Goal: Task Accomplishment & Management: Use online tool/utility

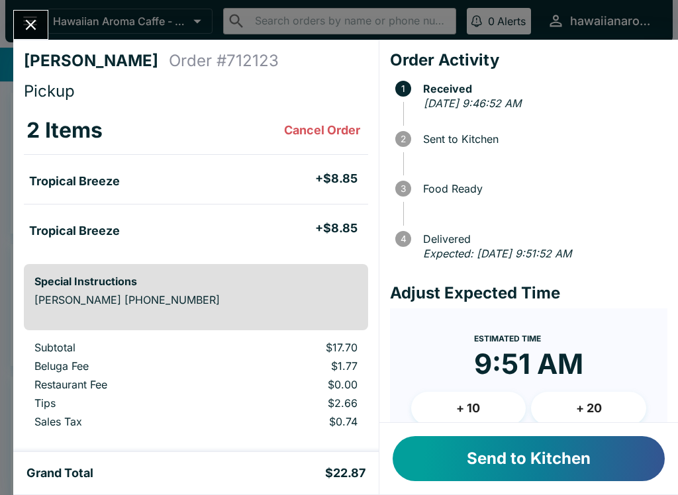
click at [589, 471] on button "Send to Kitchen" at bounding box center [529, 458] width 272 height 45
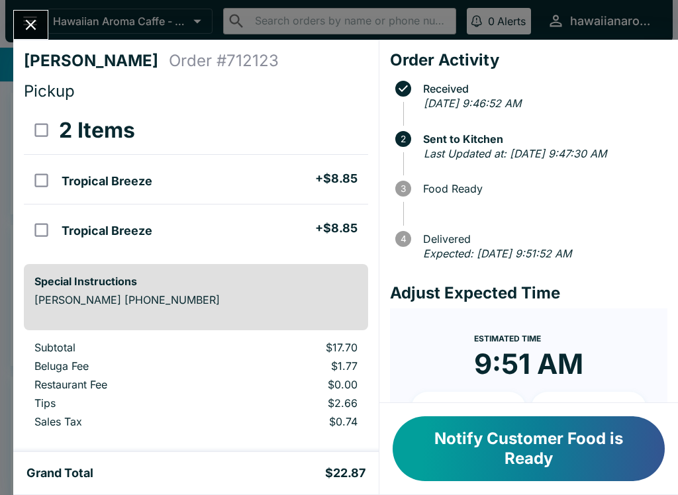
click at [553, 479] on button "Notify Customer Food is Ready" at bounding box center [529, 449] width 272 height 65
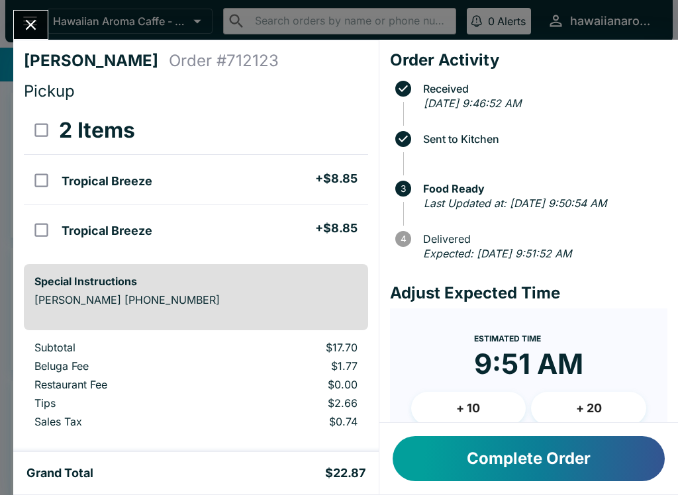
click at [482, 481] on button "Complete Order" at bounding box center [529, 458] width 272 height 45
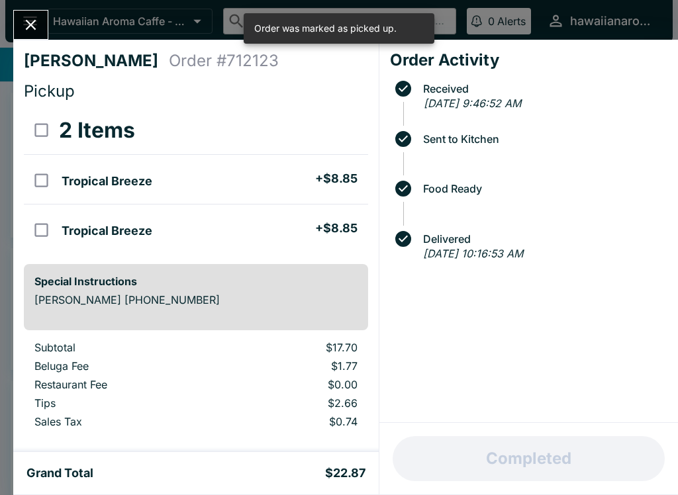
click at [23, 21] on icon "Close" at bounding box center [31, 25] width 18 height 18
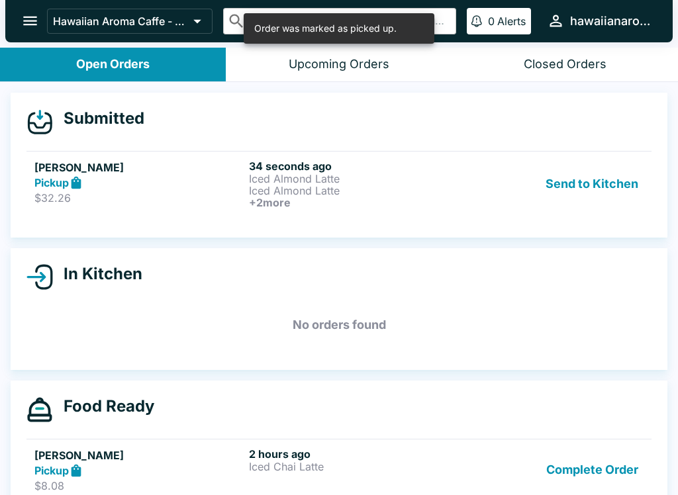
click at [234, 215] on link "[PERSON_NAME] Pickup $32.26 34 seconds ago Iced Almond Latte Iced Almond Latte …" at bounding box center [338, 184] width 625 height 66
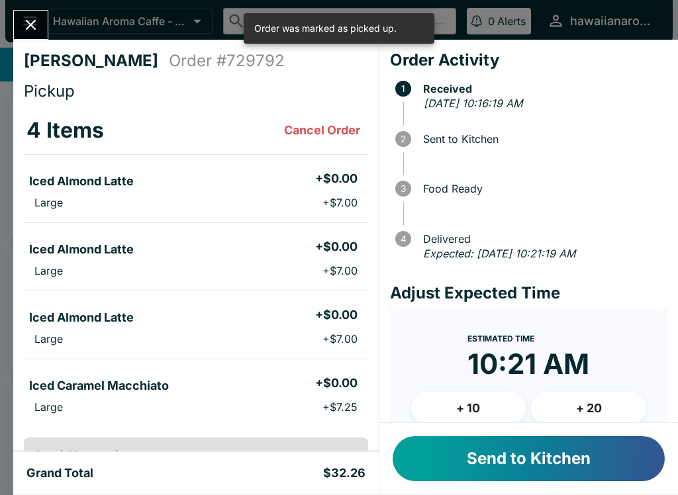
click at [566, 479] on button "Send to Kitchen" at bounding box center [529, 458] width 272 height 45
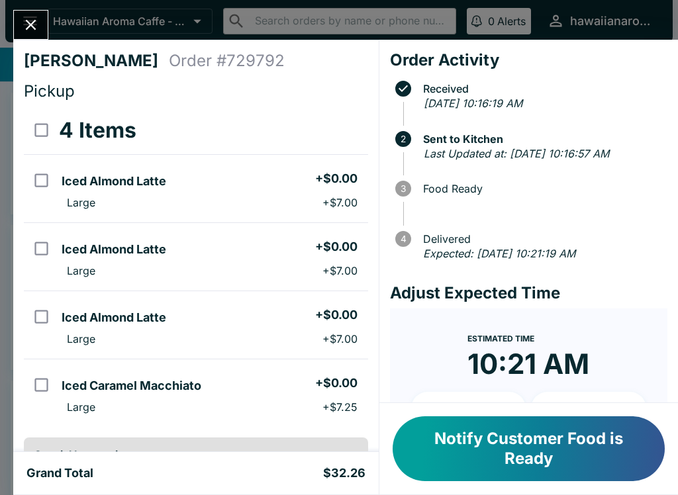
click at [594, 452] on button "Notify Customer Food is Ready" at bounding box center [529, 449] width 272 height 65
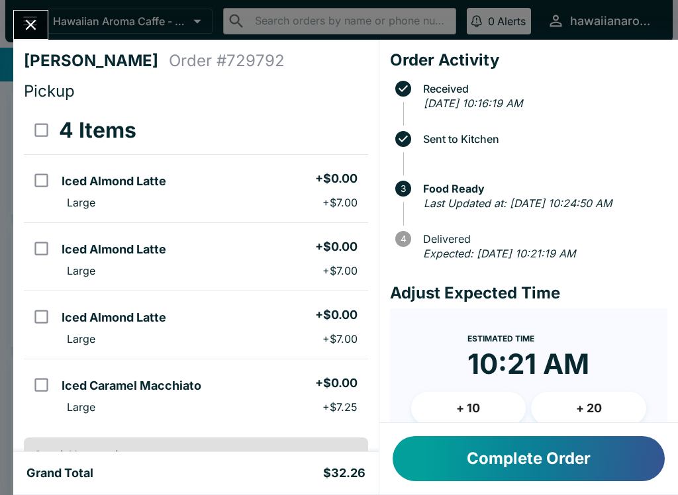
click at [35, 30] on icon "Close" at bounding box center [31, 25] width 18 height 18
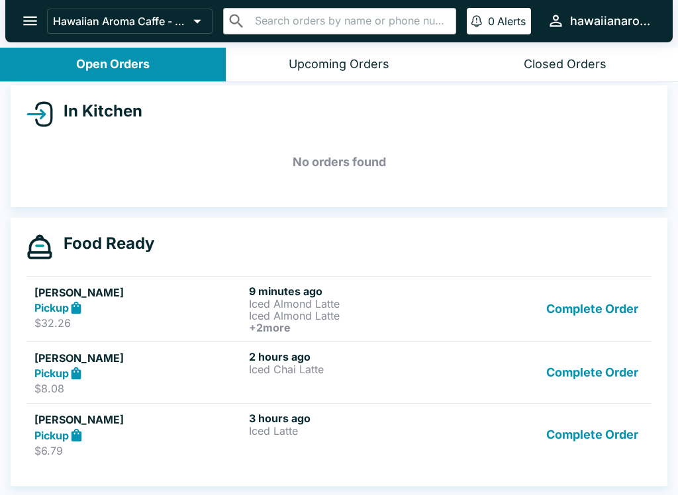
scroll to position [140, 0]
click at [601, 434] on button "Complete Order" at bounding box center [592, 435] width 103 height 46
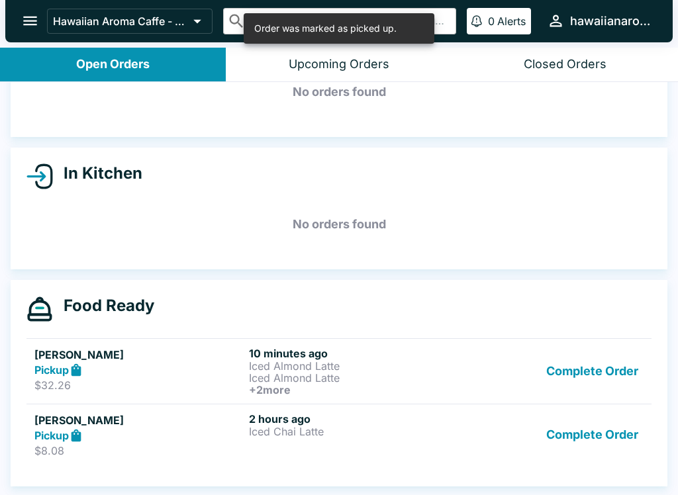
click at [603, 413] on button "Complete Order" at bounding box center [592, 436] width 103 height 46
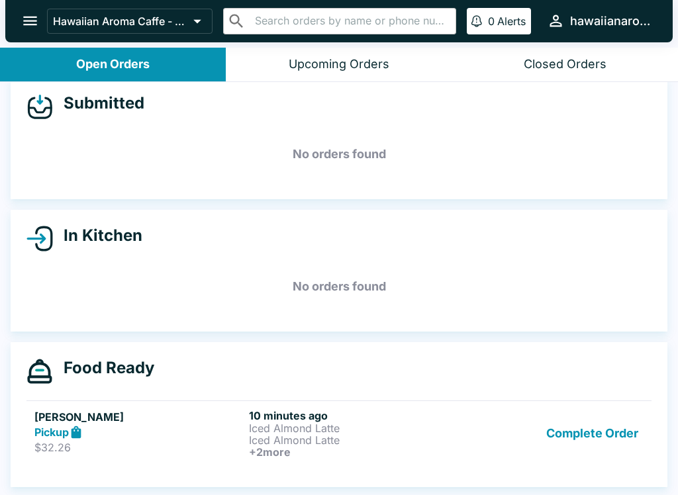
scroll to position [2, 0]
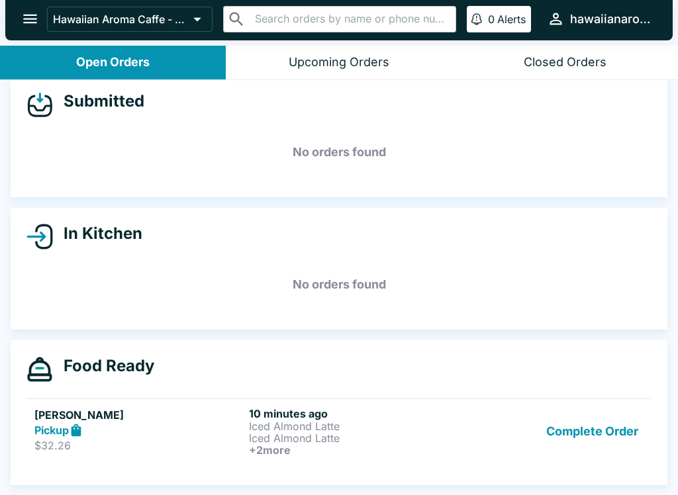
click at [595, 407] on button "Complete Order" at bounding box center [592, 431] width 103 height 49
